Goal: Register for event/course

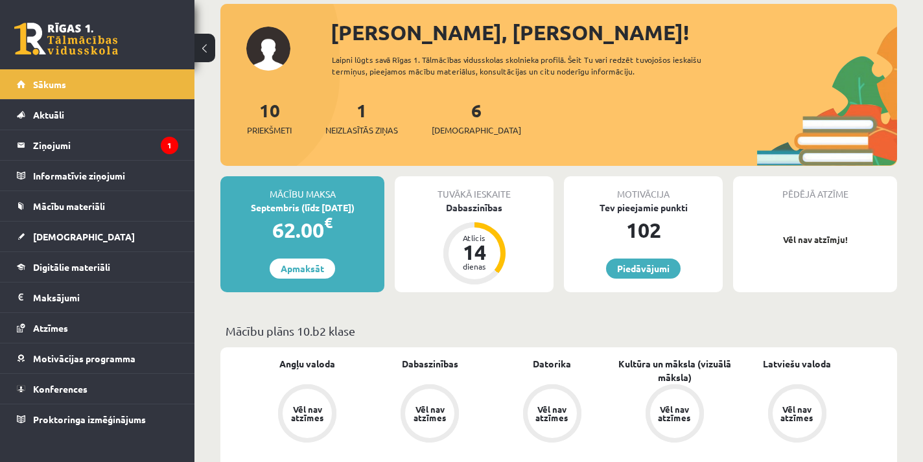
scroll to position [73, 0]
click at [484, 257] on div "14" at bounding box center [474, 251] width 39 height 21
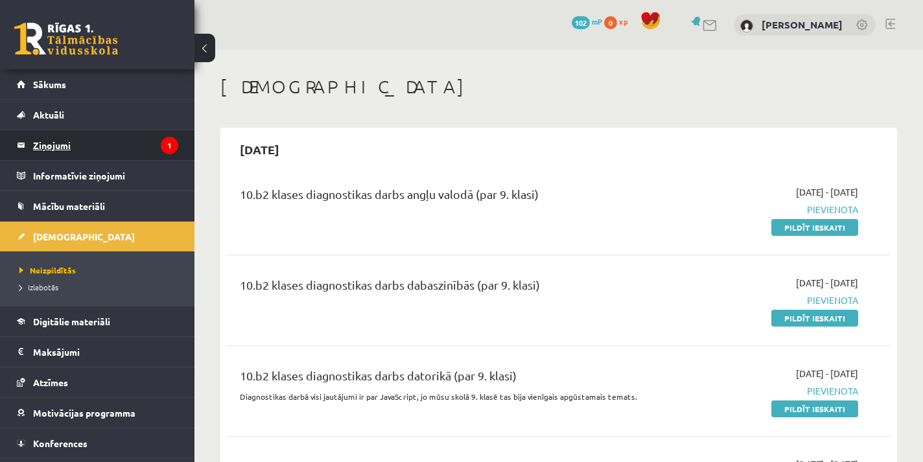
click at [41, 152] on legend "Ziņojumi 1" at bounding box center [105, 145] width 145 height 30
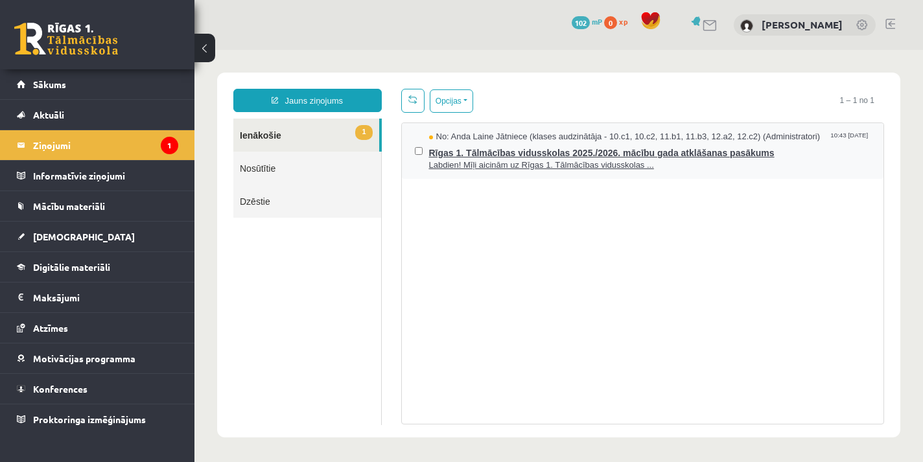
click at [569, 153] on span "Rīgas 1. Tālmācības vidusskolas 2025./2026. mācību gada atklāšanas pasākums" at bounding box center [650, 151] width 442 height 16
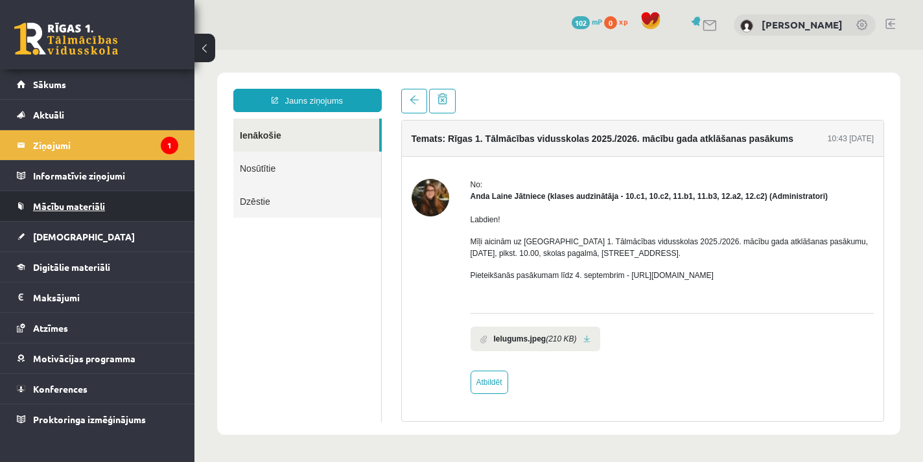
click at [75, 207] on span "Mācību materiāli" at bounding box center [69, 206] width 72 height 12
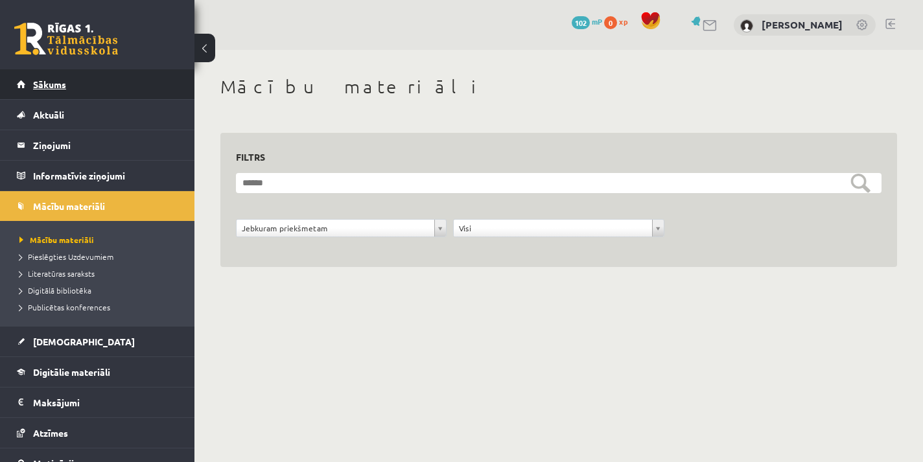
click at [47, 82] on span "Sākums" at bounding box center [49, 84] width 33 height 12
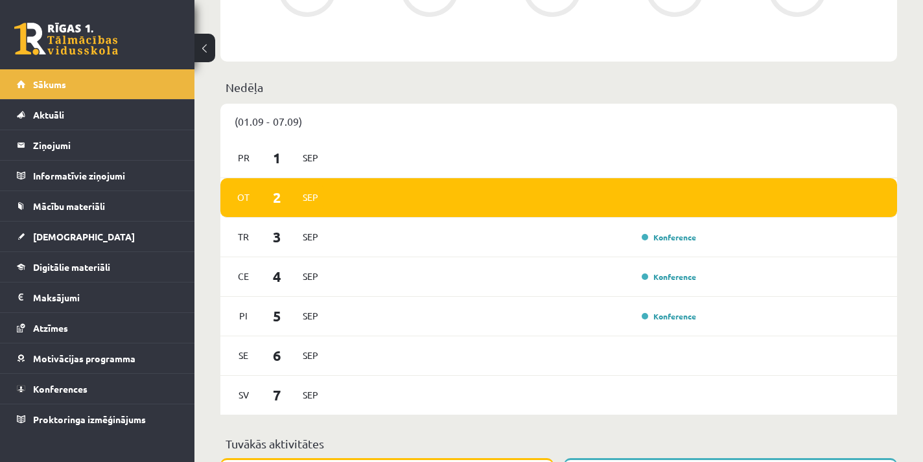
scroll to position [630, 0]
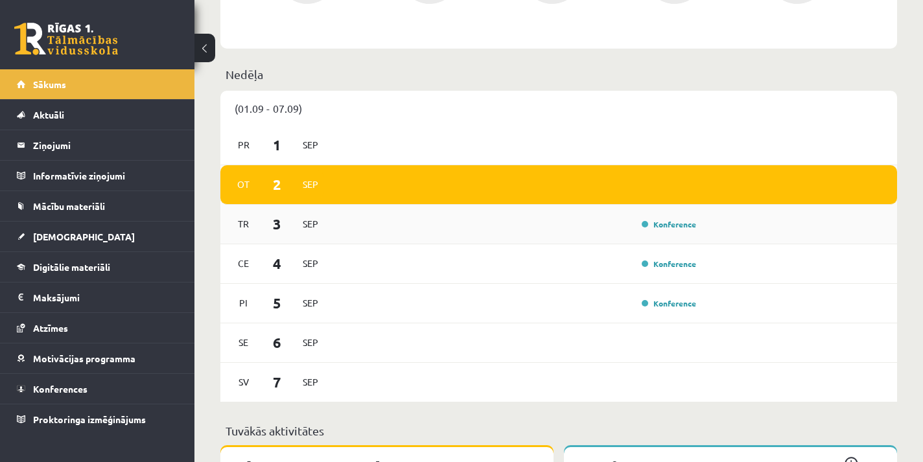
click at [606, 230] on div "Konference" at bounding box center [517, 224] width 367 height 14
click at [700, 229] on div "Konference" at bounding box center [517, 224] width 367 height 14
click at [686, 225] on link "Konference" at bounding box center [669, 224] width 54 height 10
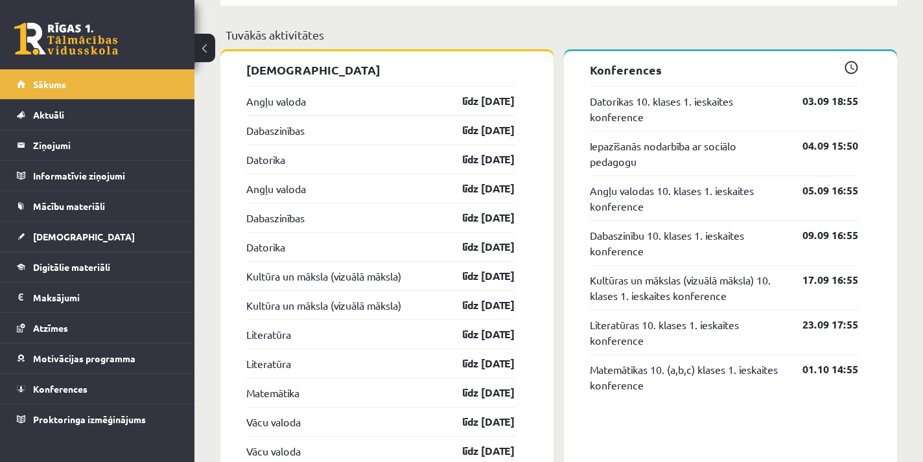
scroll to position [1039, 0]
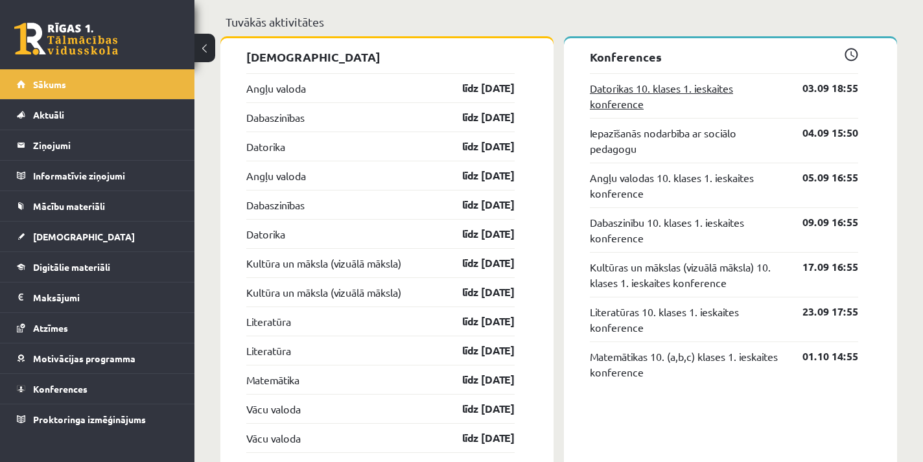
click at [650, 91] on link "Datorikas 10. klases 1. ieskaites konference" at bounding box center [686, 95] width 193 height 31
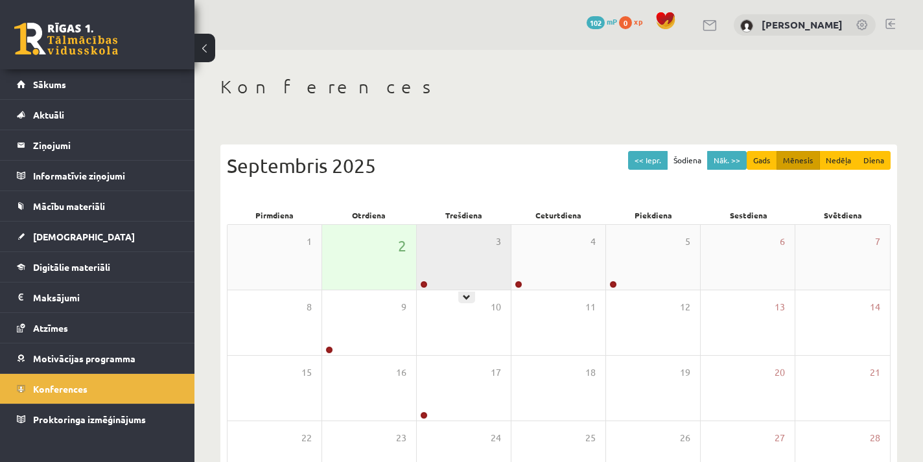
click at [453, 257] on div "3" at bounding box center [464, 257] width 94 height 65
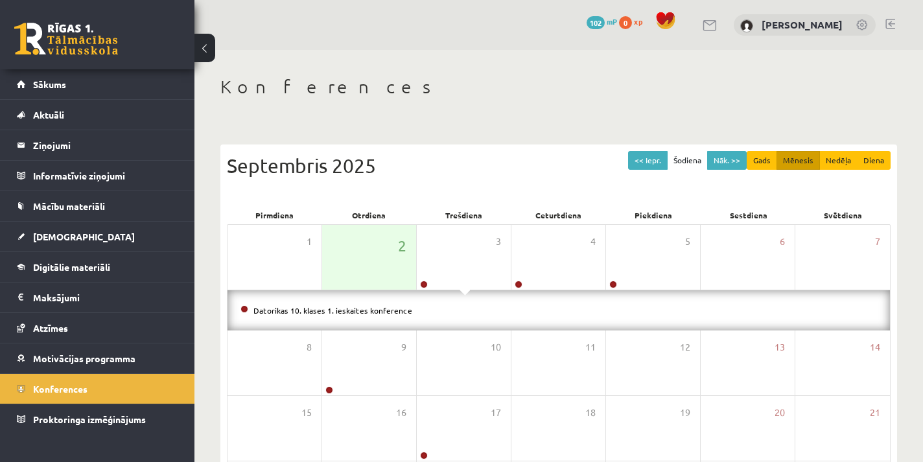
click at [523, 168] on div "Septembris 2025" at bounding box center [559, 165] width 664 height 29
